Goal: Transaction & Acquisition: Download file/media

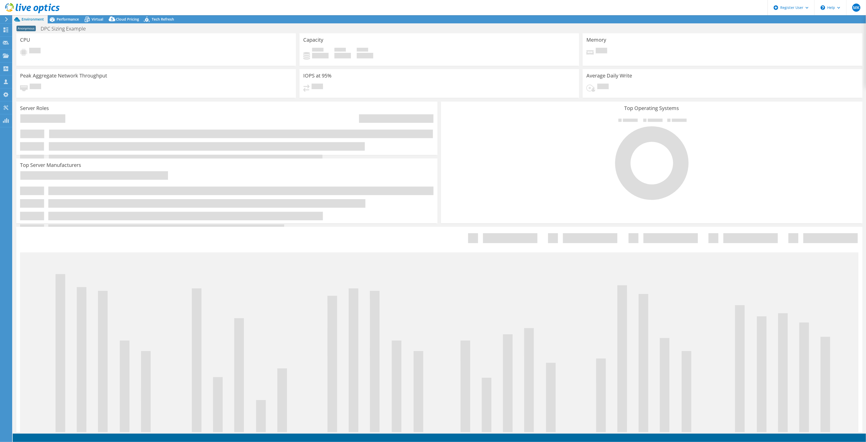
select select "USD"
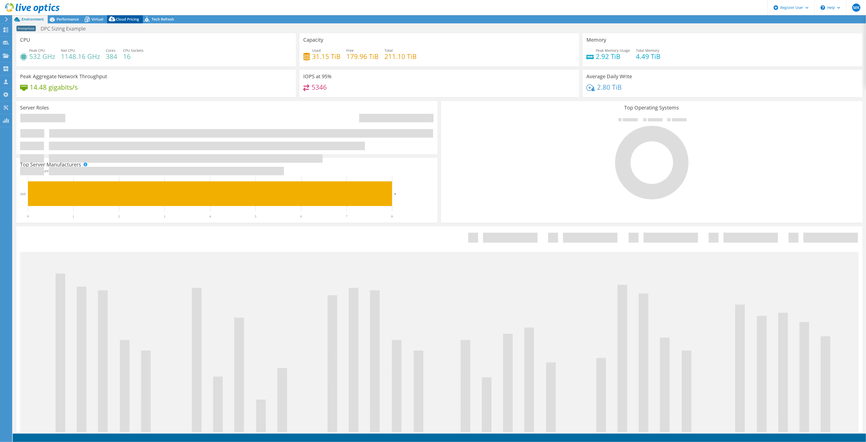
select select "EUFrankfurt"
select select "EUR"
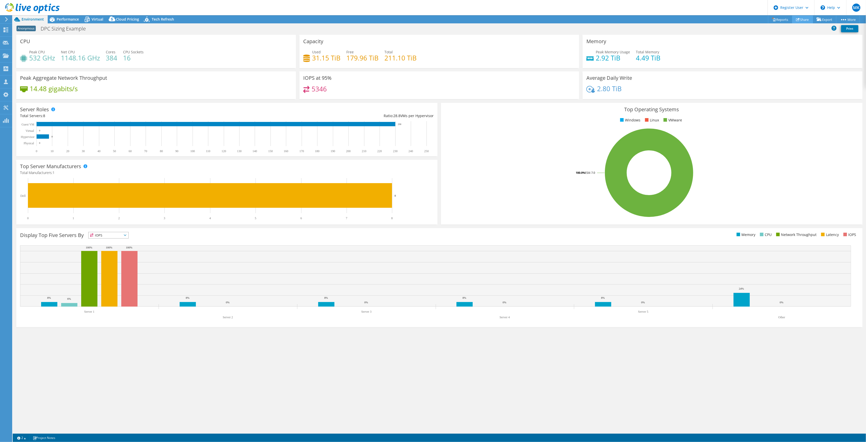
click at [808, 18] on link "Share" at bounding box center [803, 19] width 21 height 8
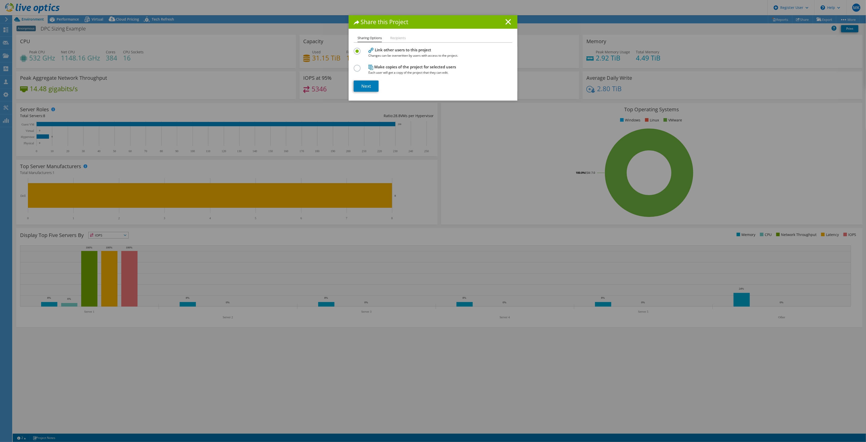
click at [815, 18] on div "Share this Project Sharing Options Recipients Link other users to this project …" at bounding box center [433, 220] width 866 height 411
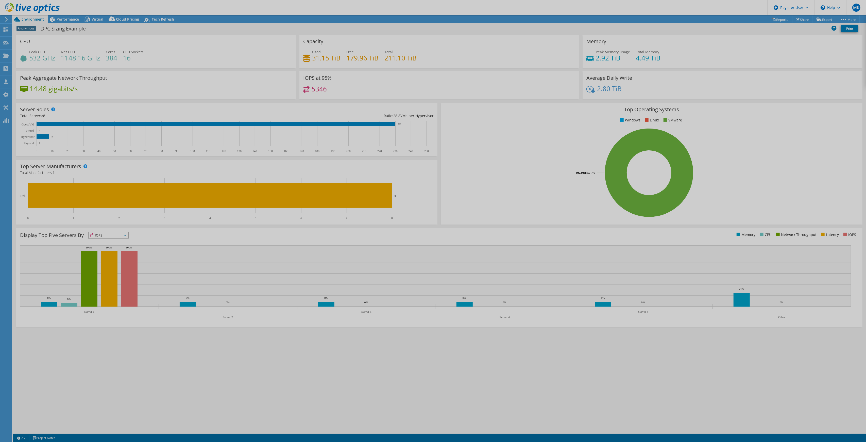
click at [815, 18] on div at bounding box center [433, 221] width 866 height 442
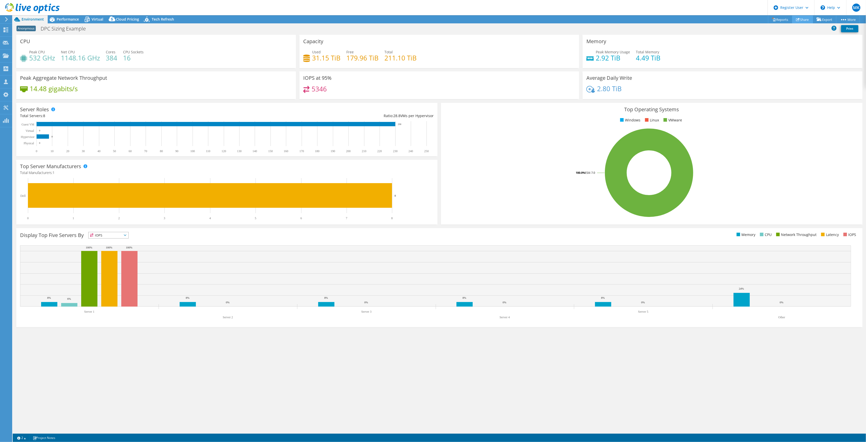
click at [797, 18] on use at bounding box center [798, 19] width 4 height 3
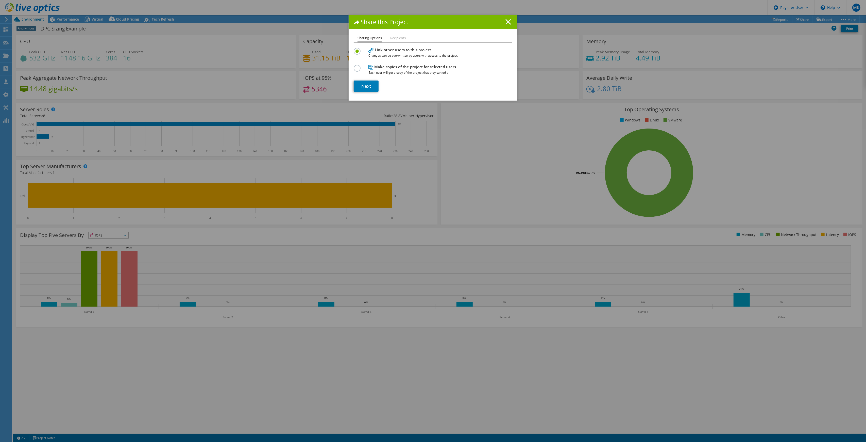
click at [506, 20] on icon at bounding box center [509, 22] width 6 height 6
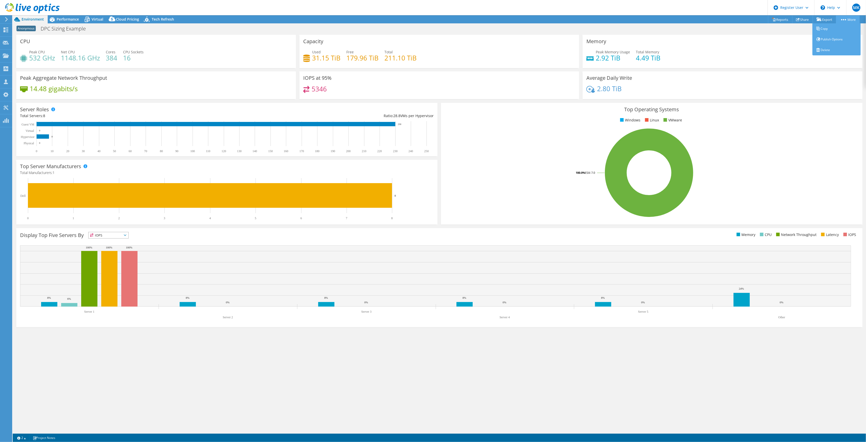
click at [850, 17] on link "More" at bounding box center [848, 19] width 24 height 8
click at [777, 18] on link "Reports" at bounding box center [780, 19] width 24 height 8
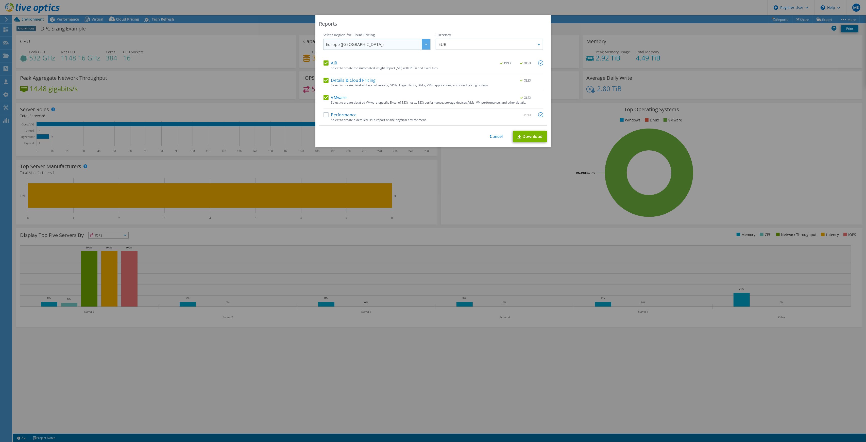
click at [368, 46] on span "Europe ([GEOGRAPHIC_DATA])" at bounding box center [378, 44] width 104 height 10
click at [355, 75] on li "US East ([US_STATE])" at bounding box center [376, 76] width 105 height 9
click at [465, 43] on span "EUR" at bounding box center [491, 44] width 104 height 10
click at [456, 67] on li "USD" at bounding box center [489, 66] width 105 height 9
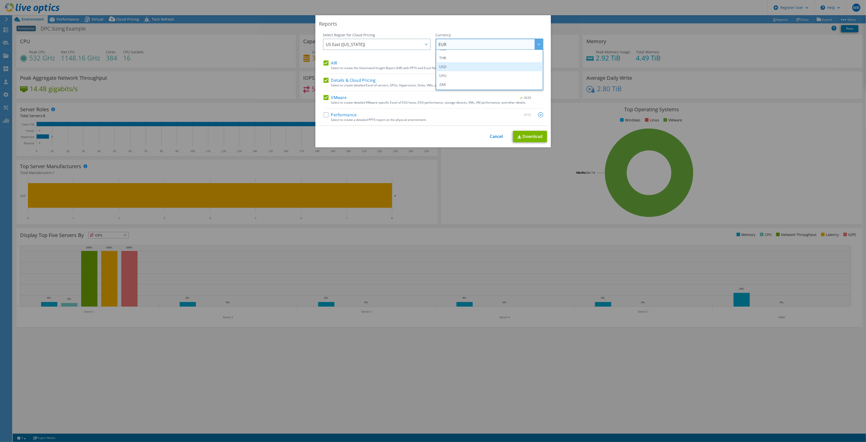
scroll to position [184, 0]
click at [531, 65] on div ".PPTX .XLSX" at bounding box center [518, 63] width 49 height 6
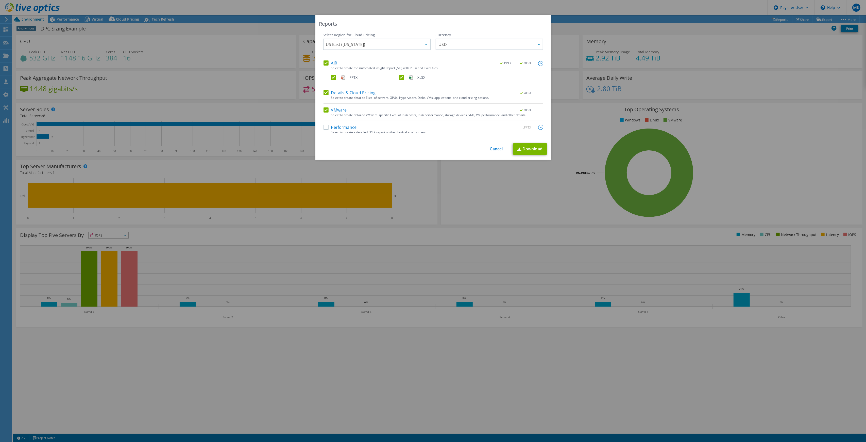
click at [331, 77] on label ".PPTX" at bounding box center [364, 77] width 67 height 5
click at [0, 0] on input ".PPTX" at bounding box center [0, 0] width 0 height 0
click at [523, 147] on link "Download" at bounding box center [530, 148] width 34 height 11
